Goal: Find contact information: Find contact information

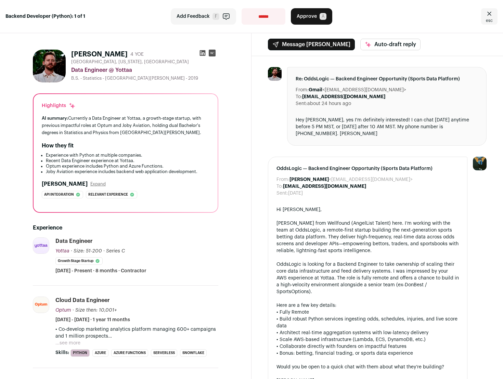
click at [137, 21] on div "**********" at bounding box center [251, 16] width 503 height 33
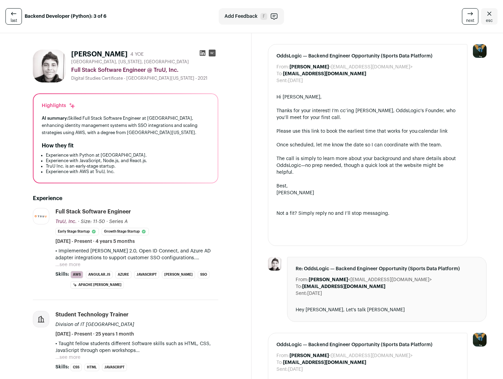
drag, startPoint x: 355, startPoint y: 76, endPoint x: 281, endPoint y: 75, distance: 73.3
click at [281, 75] on div "To: [EMAIL_ADDRESS][DOMAIN_NAME]" at bounding box center [368, 74] width 182 height 7
copy div "To: [EMAIL_ADDRESS][DOMAIN_NAME]"
